Goal: Transaction & Acquisition: Purchase product/service

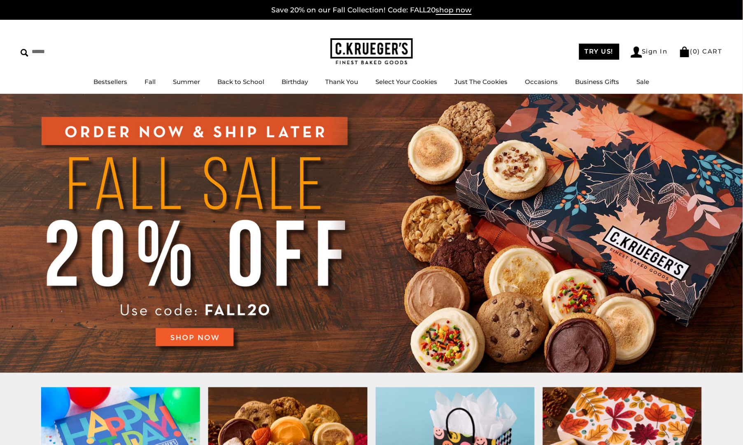
click at [285, 135] on img at bounding box center [371, 233] width 743 height 279
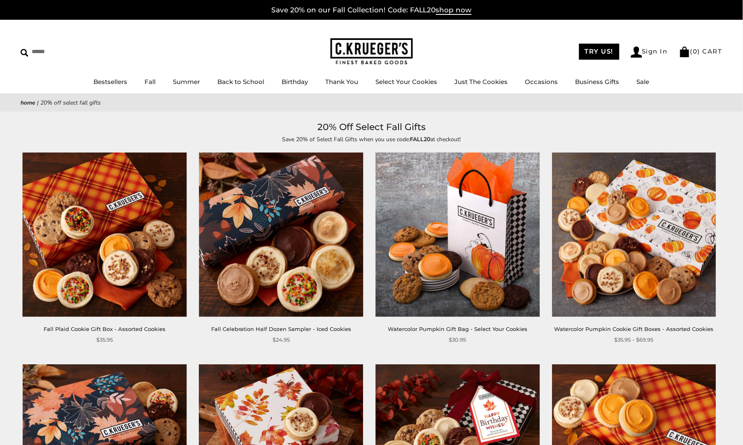
click at [144, 257] on img at bounding box center [105, 235] width 164 height 164
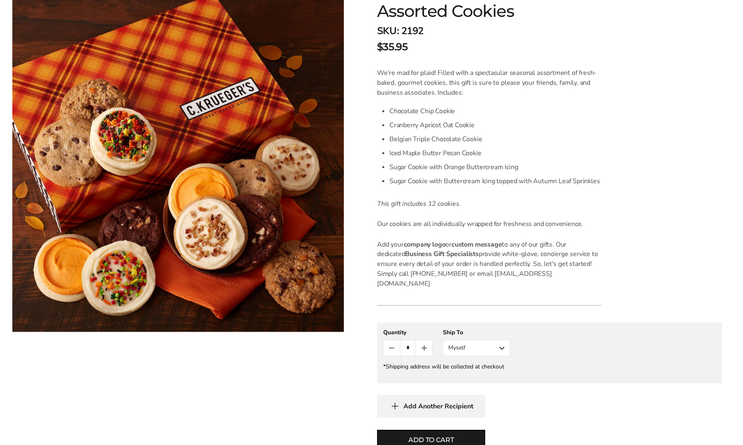
scroll to position [172, 0]
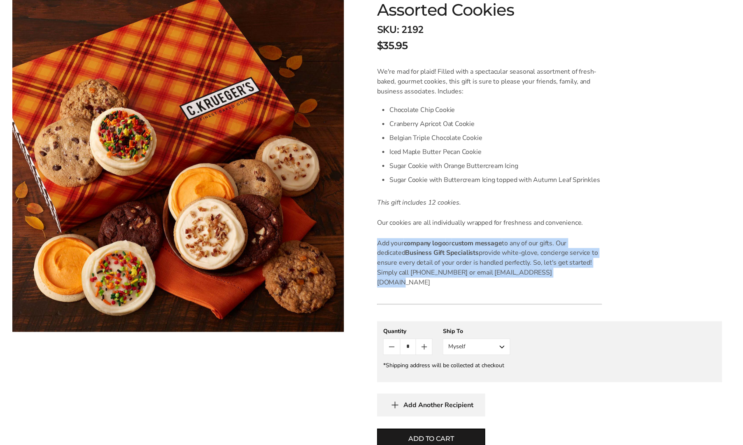
drag, startPoint x: 520, startPoint y: 268, endPoint x: 375, endPoint y: 237, distance: 148.6
click at [375, 237] on div "C.KRUEGER'S Fall Plaid Cookie Gift Box - Assorted Cookies SKU: 2192 $35.95 / We…" at bounding box center [549, 226] width 386 height 575
copy p "Add your company logo or custom message to any of our gifts. Our dedicated Busi…"
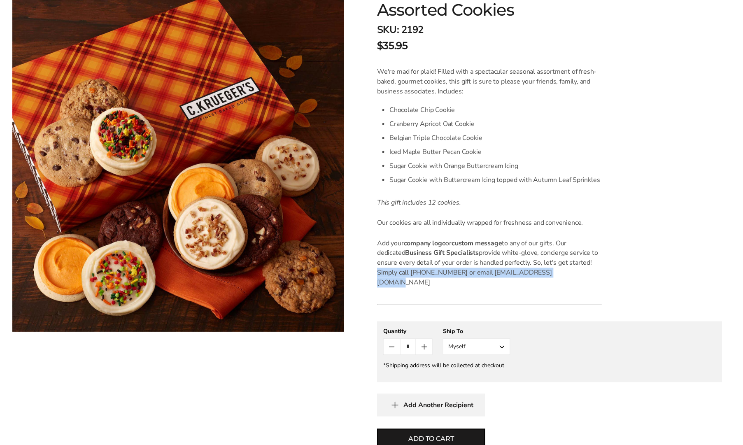
drag, startPoint x: 573, startPoint y: 260, endPoint x: 585, endPoint y: 263, distance: 12.8
click at [592, 271] on p "Add your company logo or custom message to any of our gifts. Our dedicated Busi…" at bounding box center [489, 262] width 225 height 49
copy p "Simply call 1-844-425-4843 or email business@Ckruegers.com"
